Goal: Find specific page/section: Find specific page/section

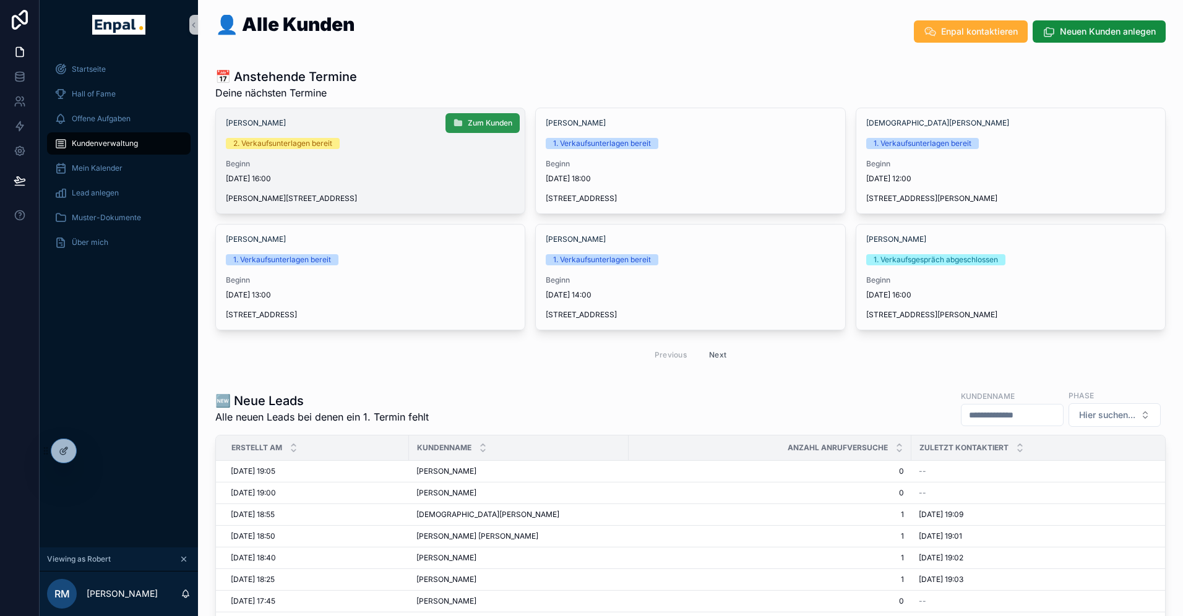
click at [481, 120] on span "Zum Kunden" at bounding box center [490, 123] width 45 height 10
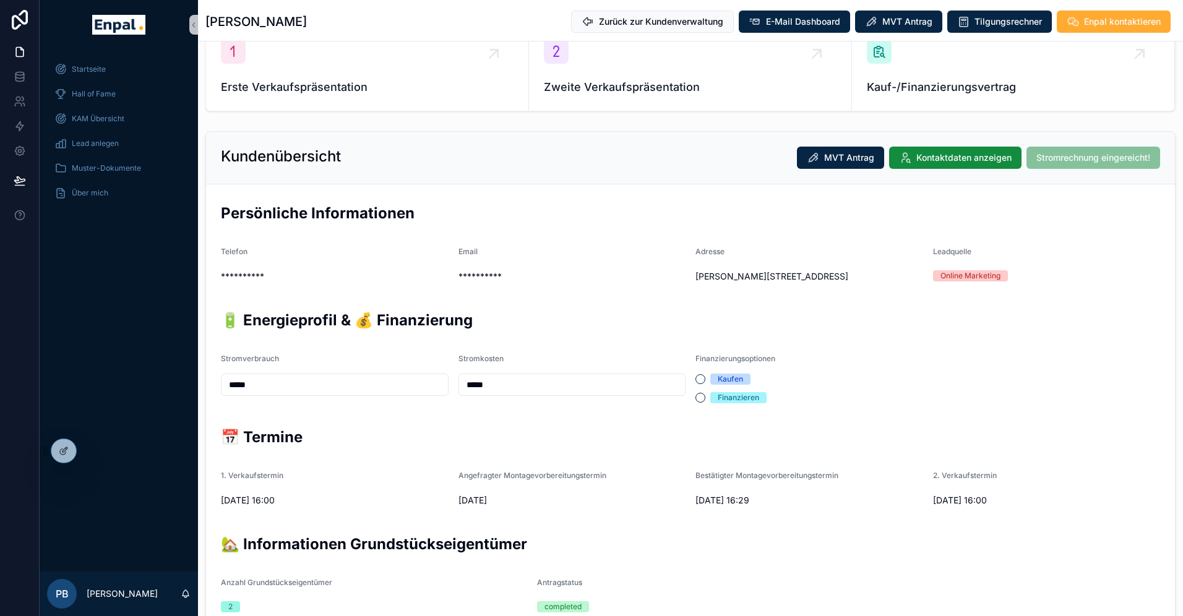
scroll to position [151, 0]
click at [137, 459] on div "Startseite Hall of Fame KAM Übersicht Lead anlegen Muster-Dokumente Über mich" at bounding box center [119, 311] width 158 height 522
click at [90, 450] on icon at bounding box center [89, 448] width 3 height 3
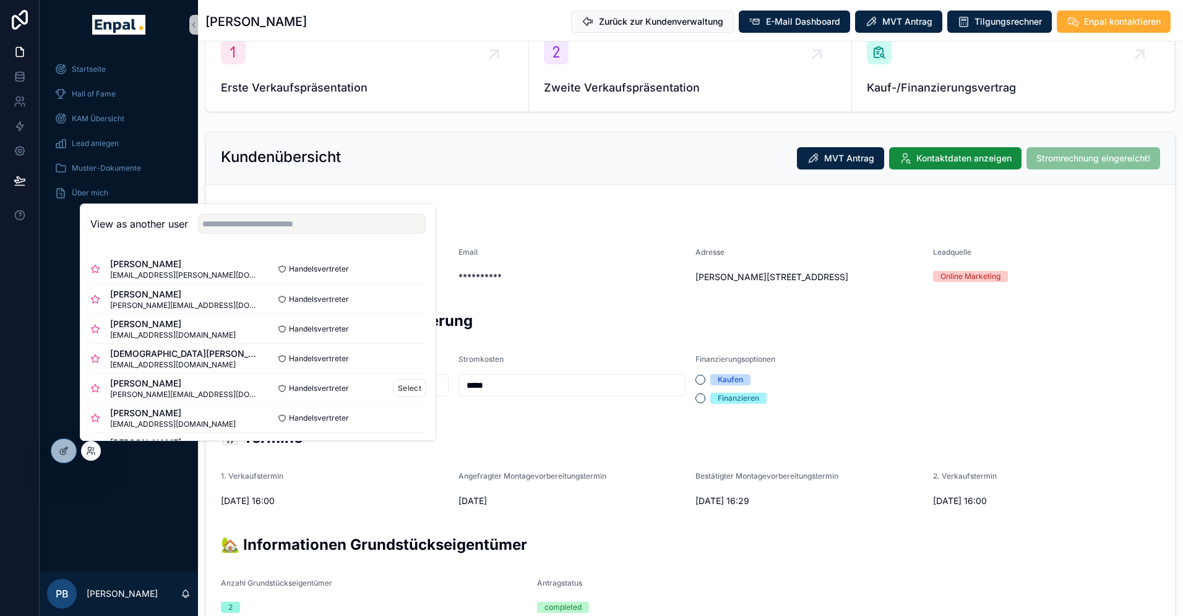
scroll to position [37, 0]
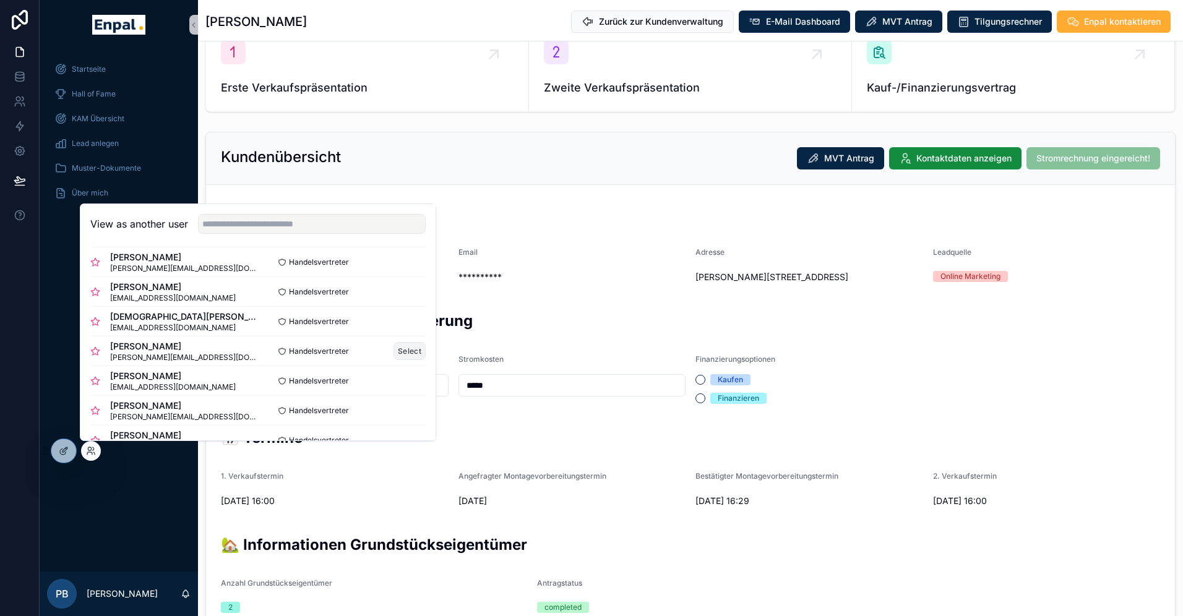
click at [400, 351] on button "Select" at bounding box center [410, 351] width 32 height 18
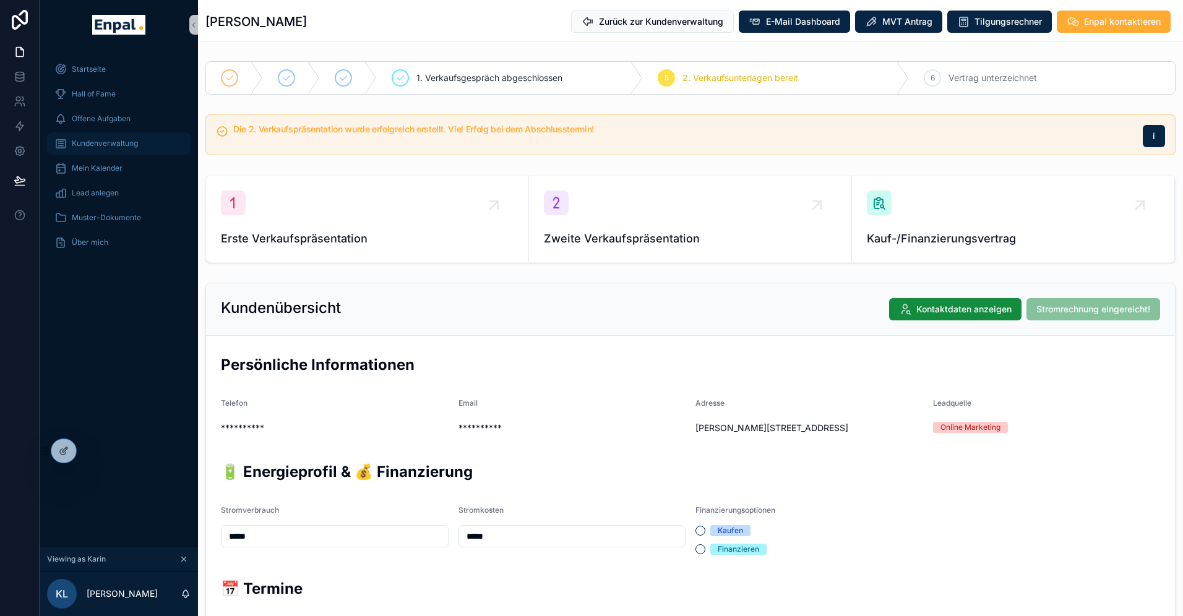
click at [122, 143] on span "Kundenverwaltung" at bounding box center [105, 144] width 66 height 10
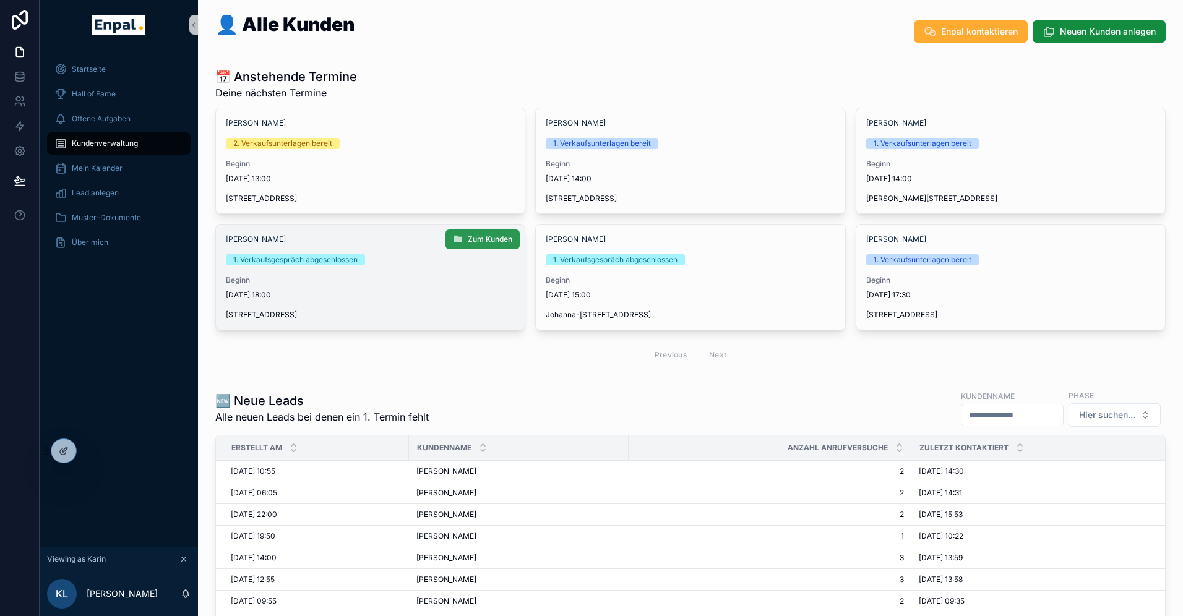
click at [473, 238] on span "Zum Kunden" at bounding box center [490, 240] width 45 height 10
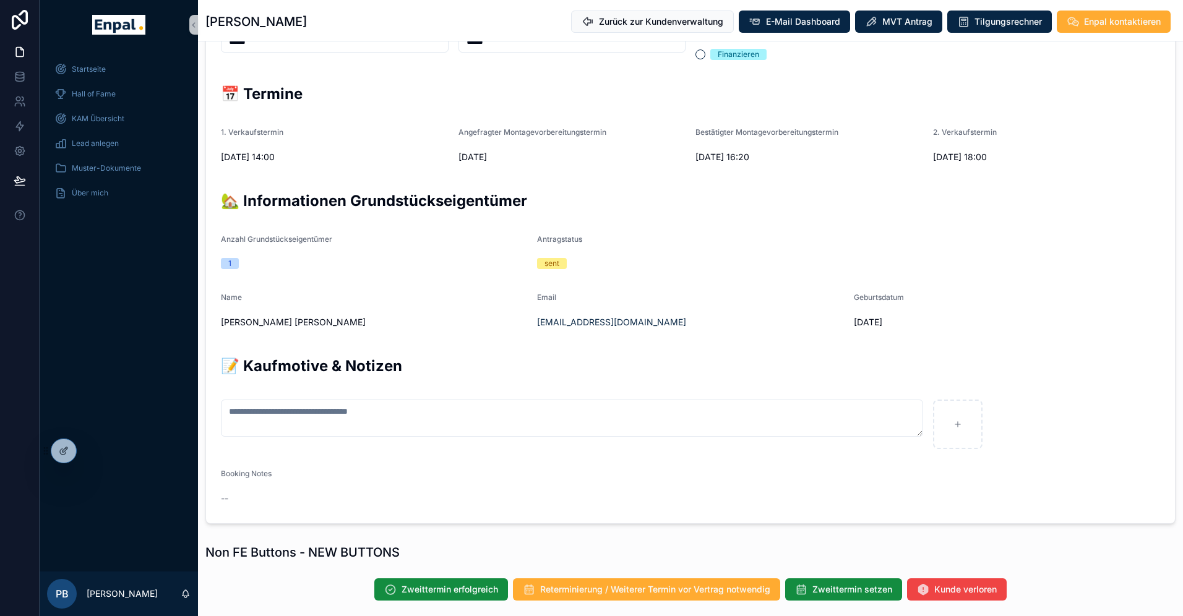
scroll to position [494, 0]
click at [87, 454] on icon at bounding box center [89, 453] width 5 height 2
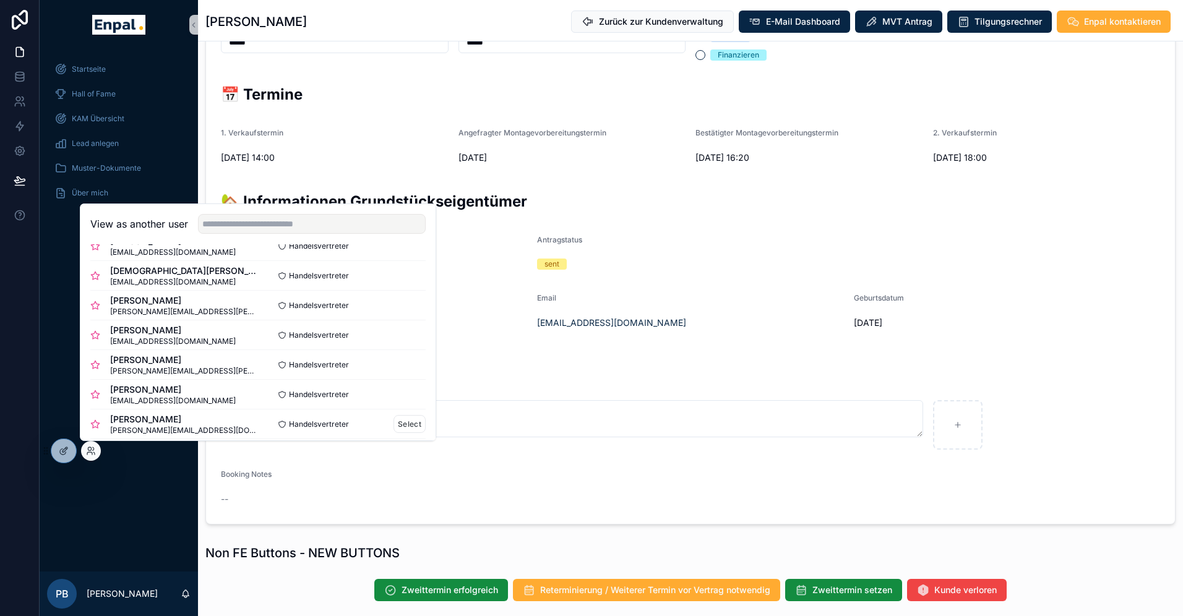
scroll to position [79, 0]
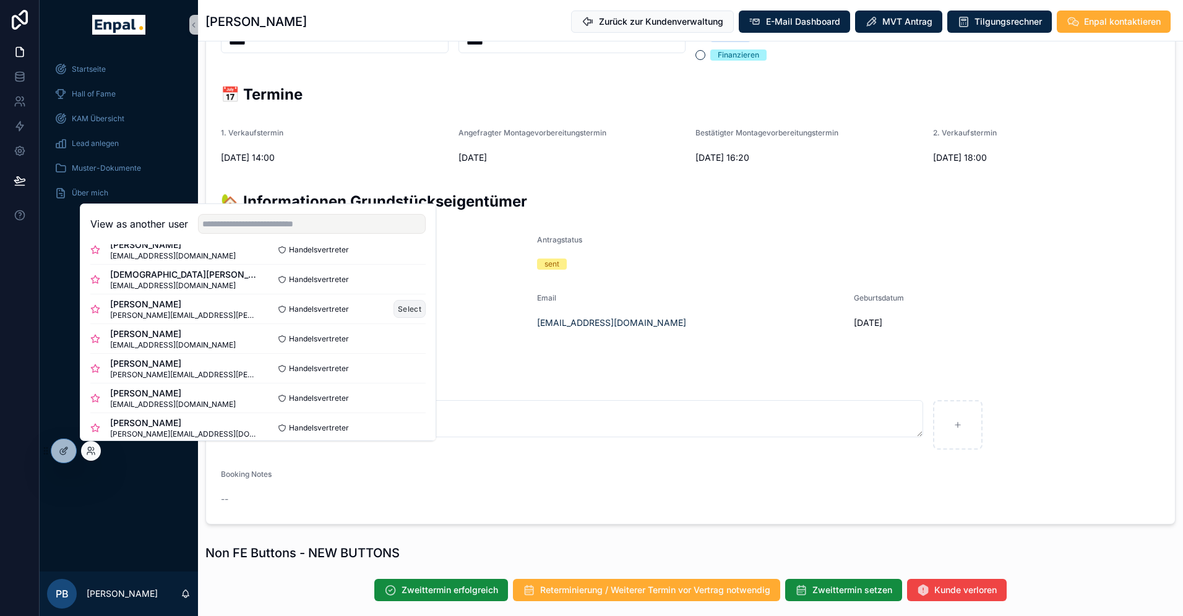
click at [412, 308] on button "Select" at bounding box center [410, 309] width 32 height 18
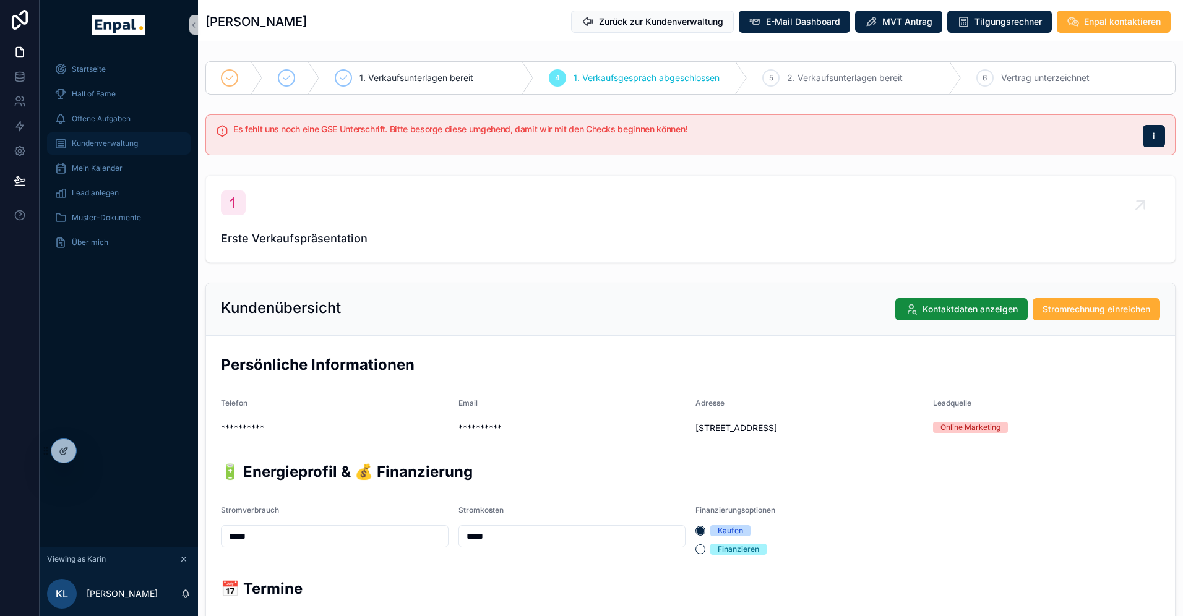
click at [108, 142] on span "Kundenverwaltung" at bounding box center [105, 144] width 66 height 10
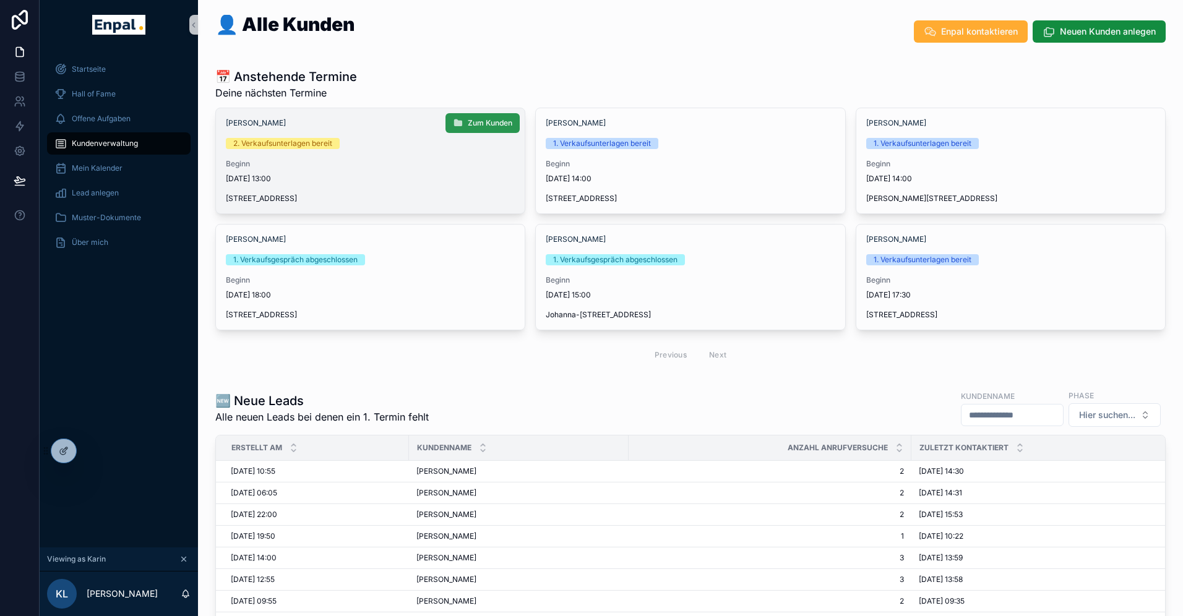
click at [467, 125] on button "Zum Kunden" at bounding box center [483, 123] width 74 height 20
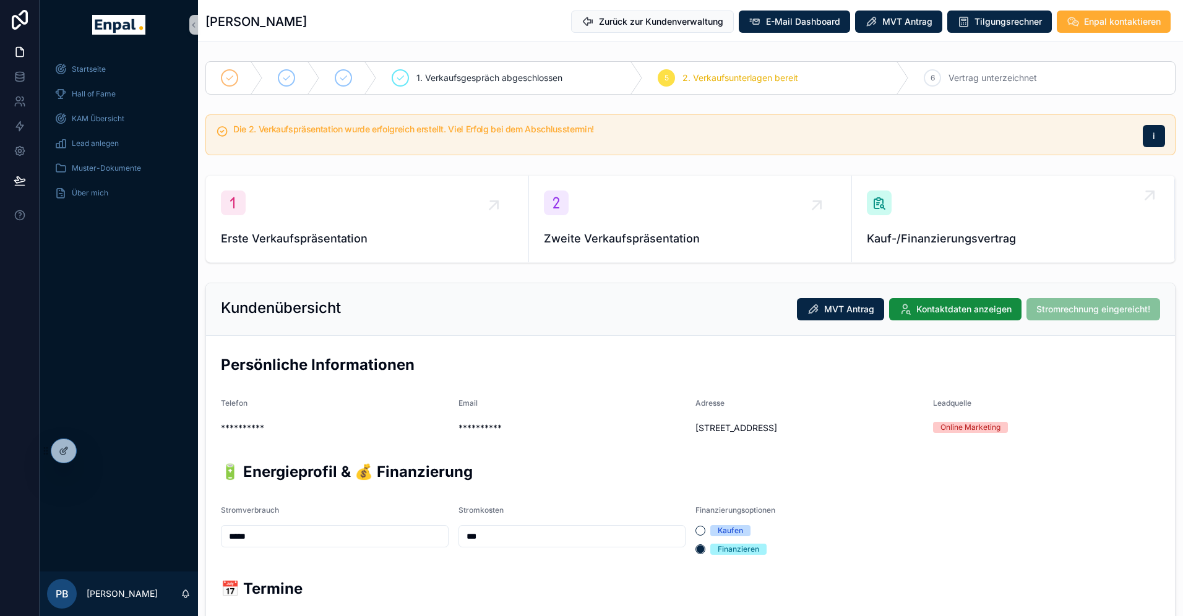
click at [930, 224] on div "Kauf-/Finanzierungsvertrag" at bounding box center [1013, 219] width 293 height 57
click at [86, 453] on icon at bounding box center [91, 451] width 10 height 10
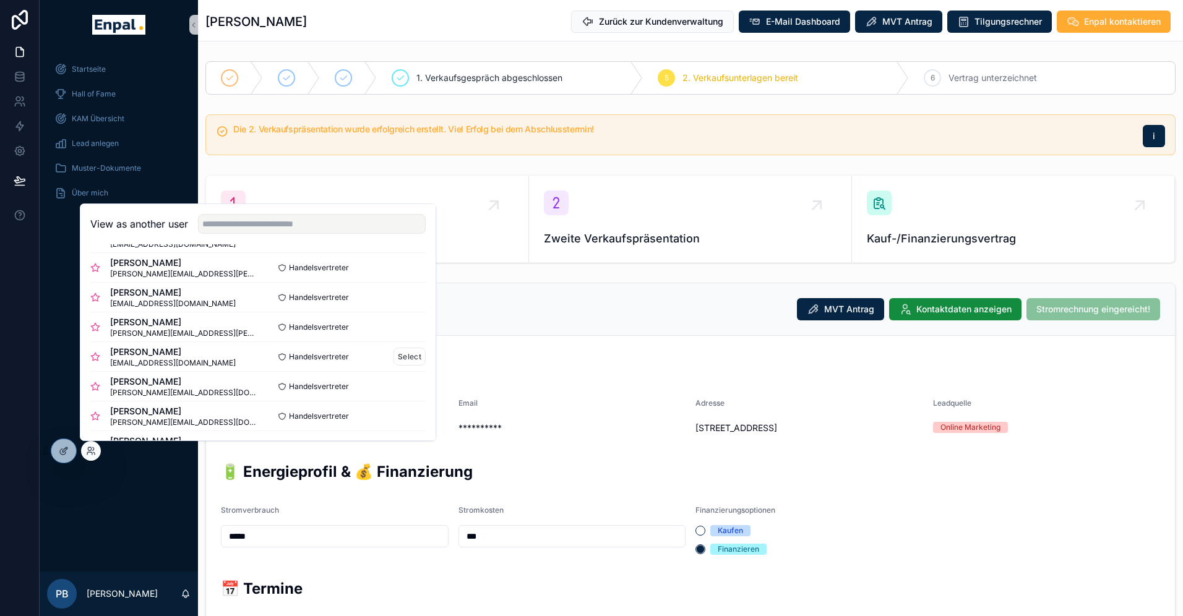
scroll to position [123, 0]
click at [408, 322] on button "Select" at bounding box center [410, 325] width 32 height 18
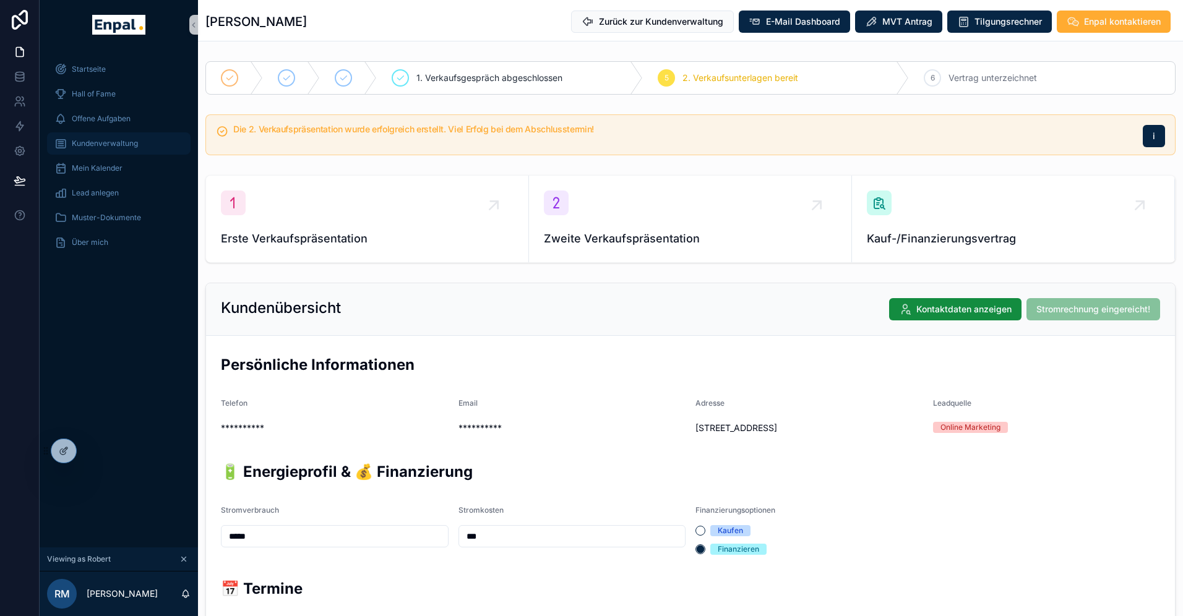
click at [113, 140] on span "Kundenverwaltung" at bounding box center [105, 144] width 66 height 10
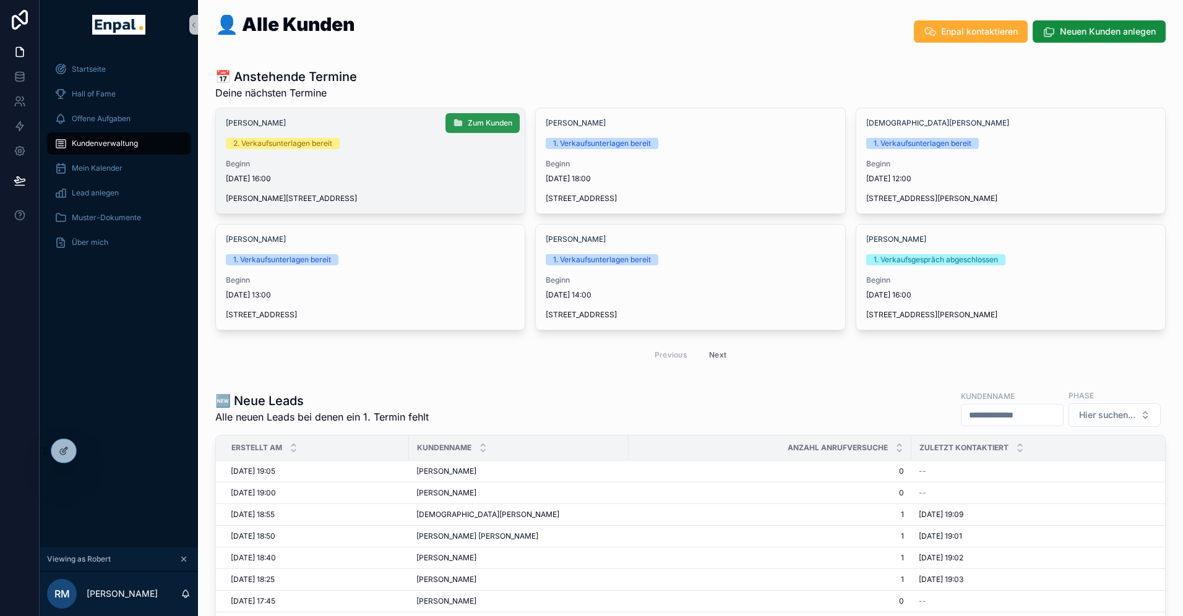
click at [499, 117] on button "Zum Kunden" at bounding box center [483, 123] width 74 height 20
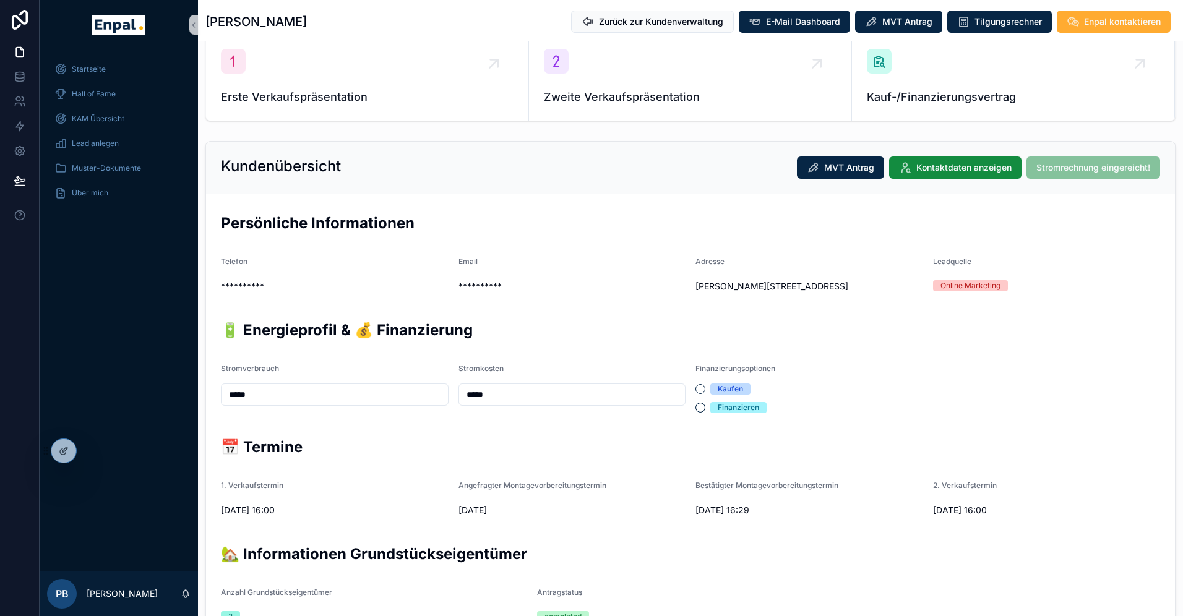
scroll to position [83, 0]
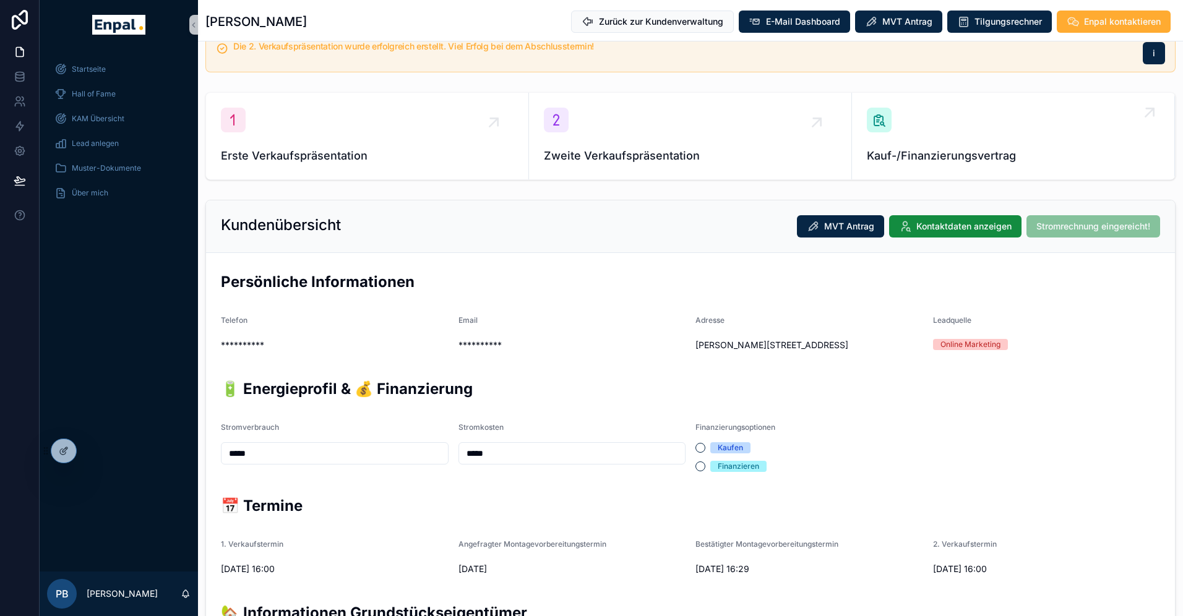
click at [912, 141] on div "Kauf-/Finanzierungsvertrag" at bounding box center [1013, 136] width 293 height 57
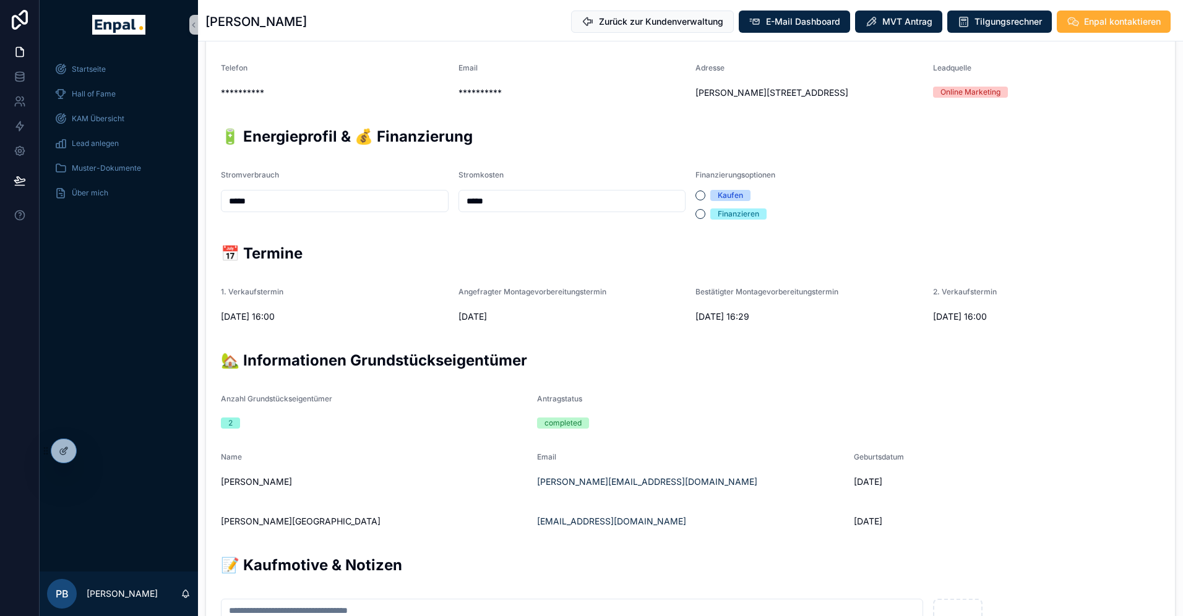
scroll to position [335, 0]
click at [93, 452] on icon at bounding box center [93, 453] width 1 height 2
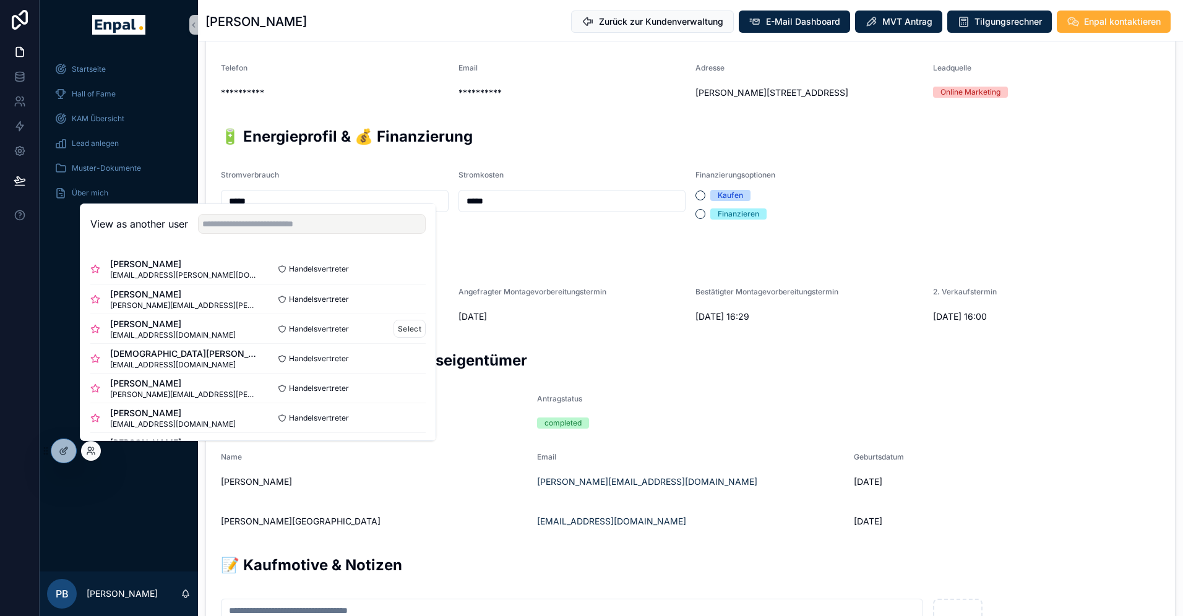
scroll to position [48, 0]
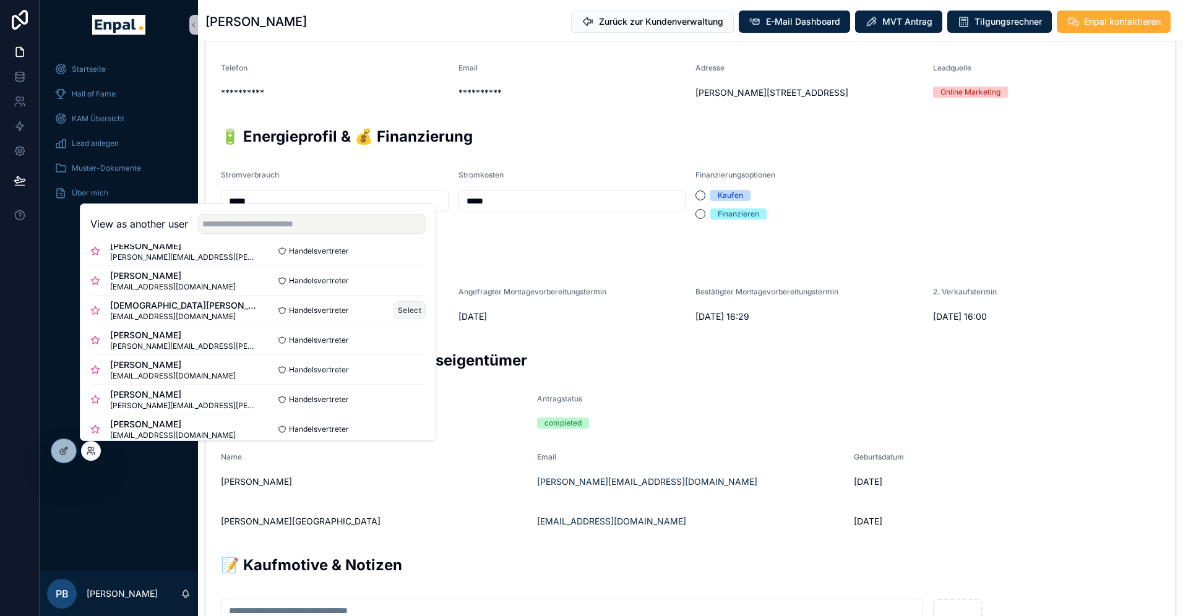
click at [404, 308] on button "Select" at bounding box center [410, 310] width 32 height 18
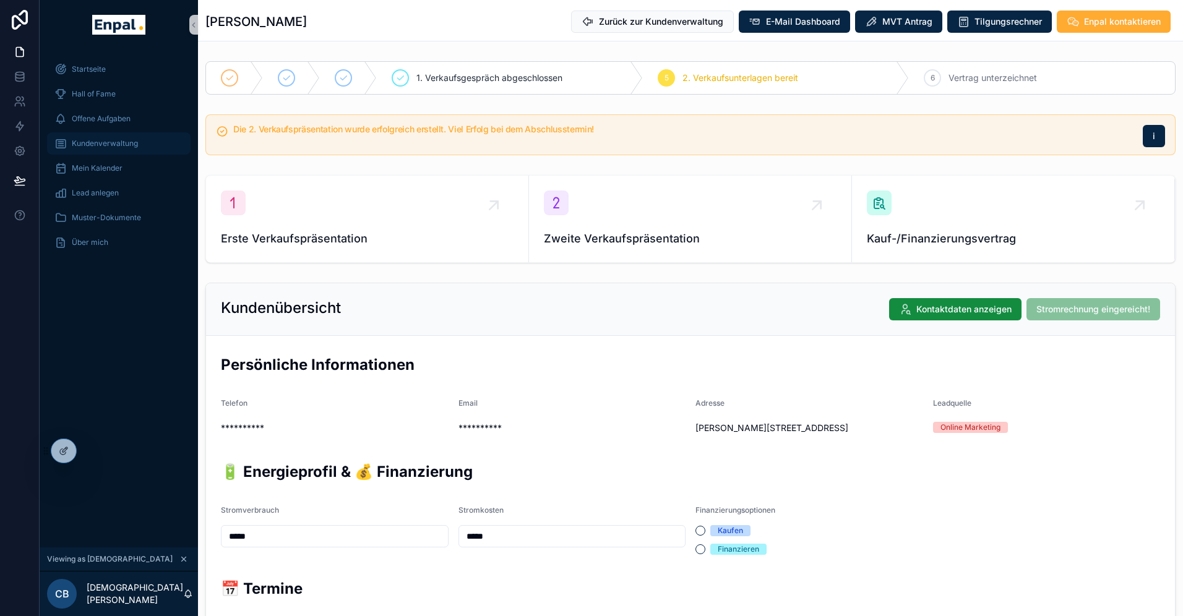
click at [104, 142] on span "Kundenverwaltung" at bounding box center [105, 144] width 66 height 10
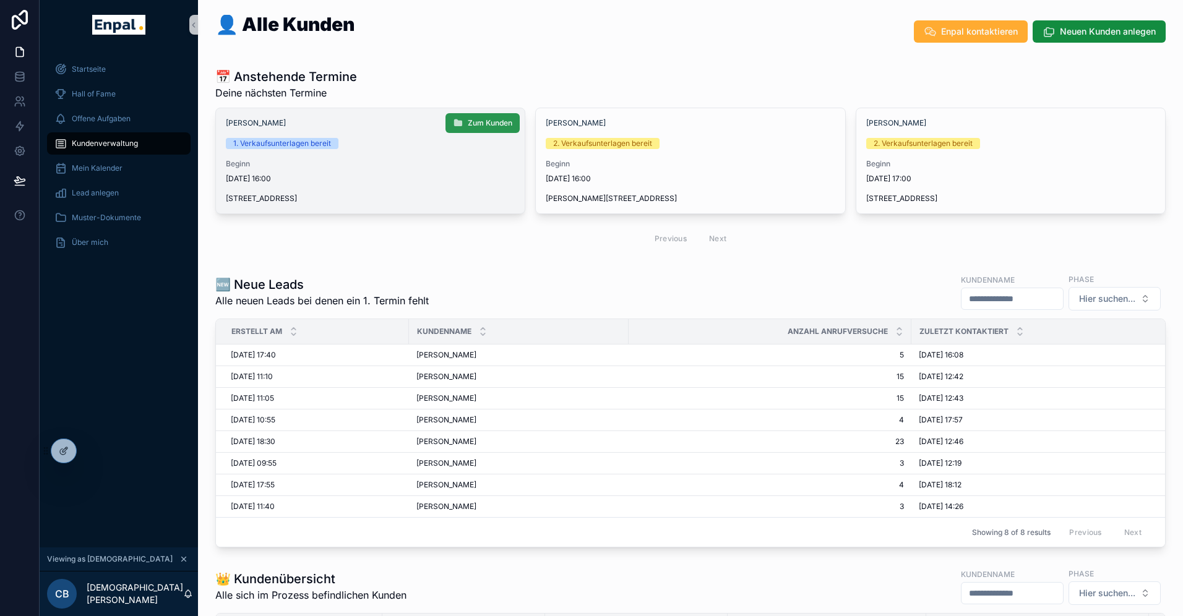
click at [467, 123] on button "Zum Kunden" at bounding box center [483, 123] width 74 height 20
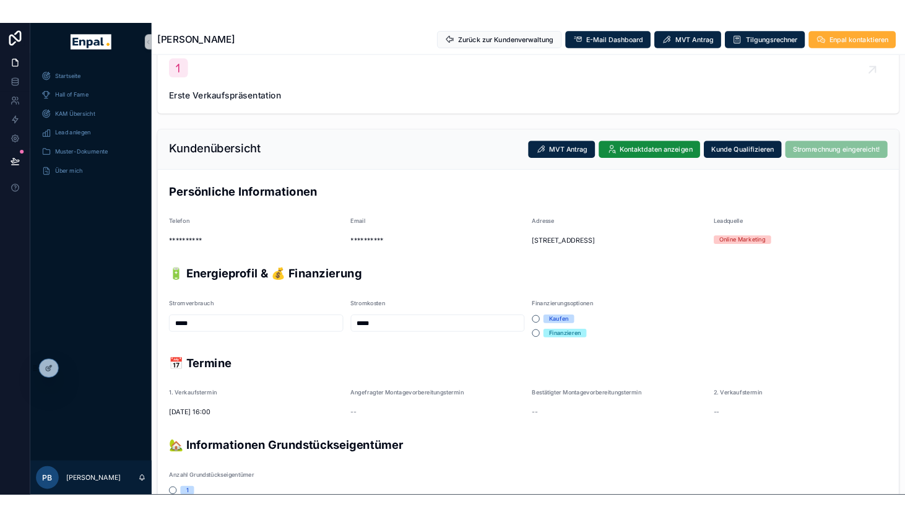
scroll to position [171, 0]
